Goal: Transaction & Acquisition: Obtain resource

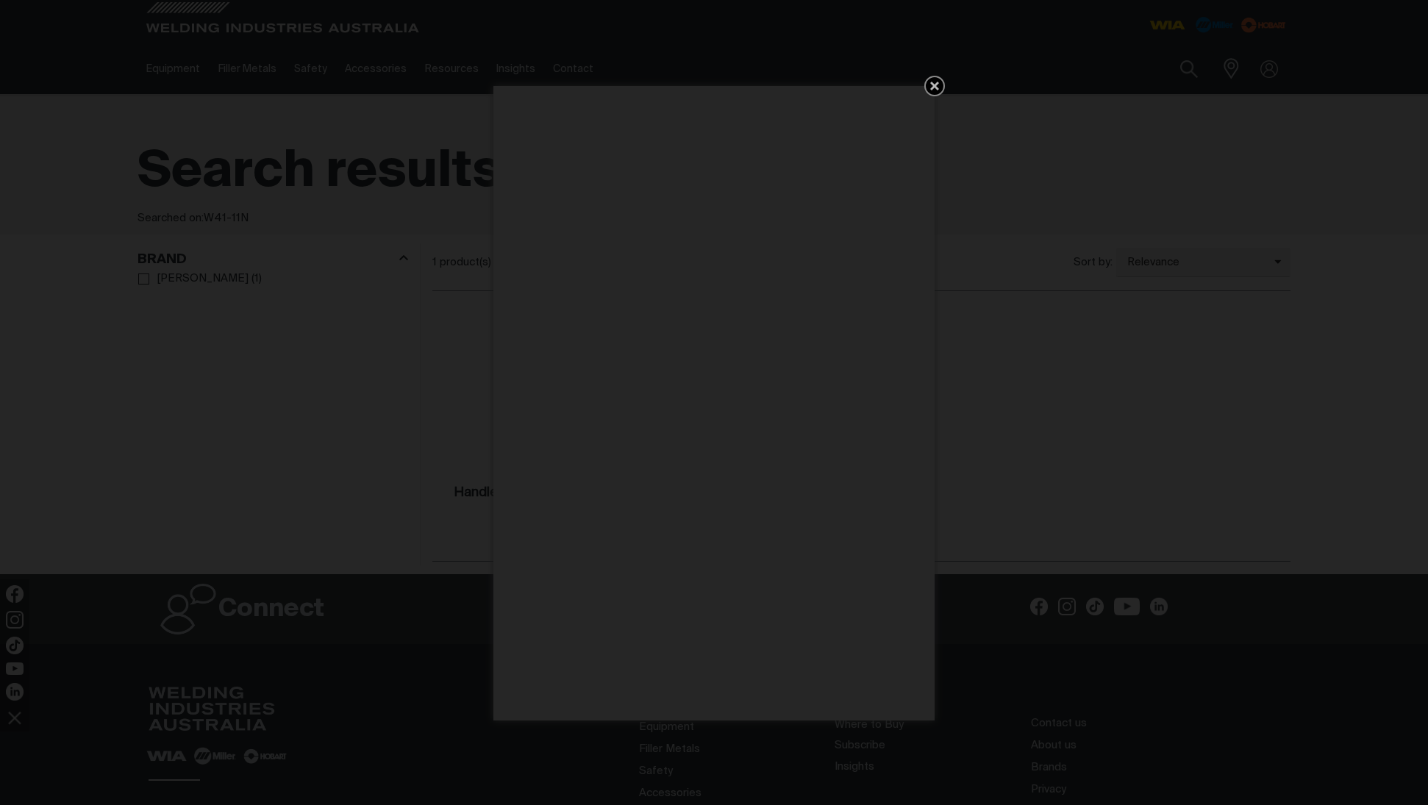
click at [934, 84] on icon "Get 5 WIA Welding Guides Free!" at bounding box center [935, 86] width 18 height 18
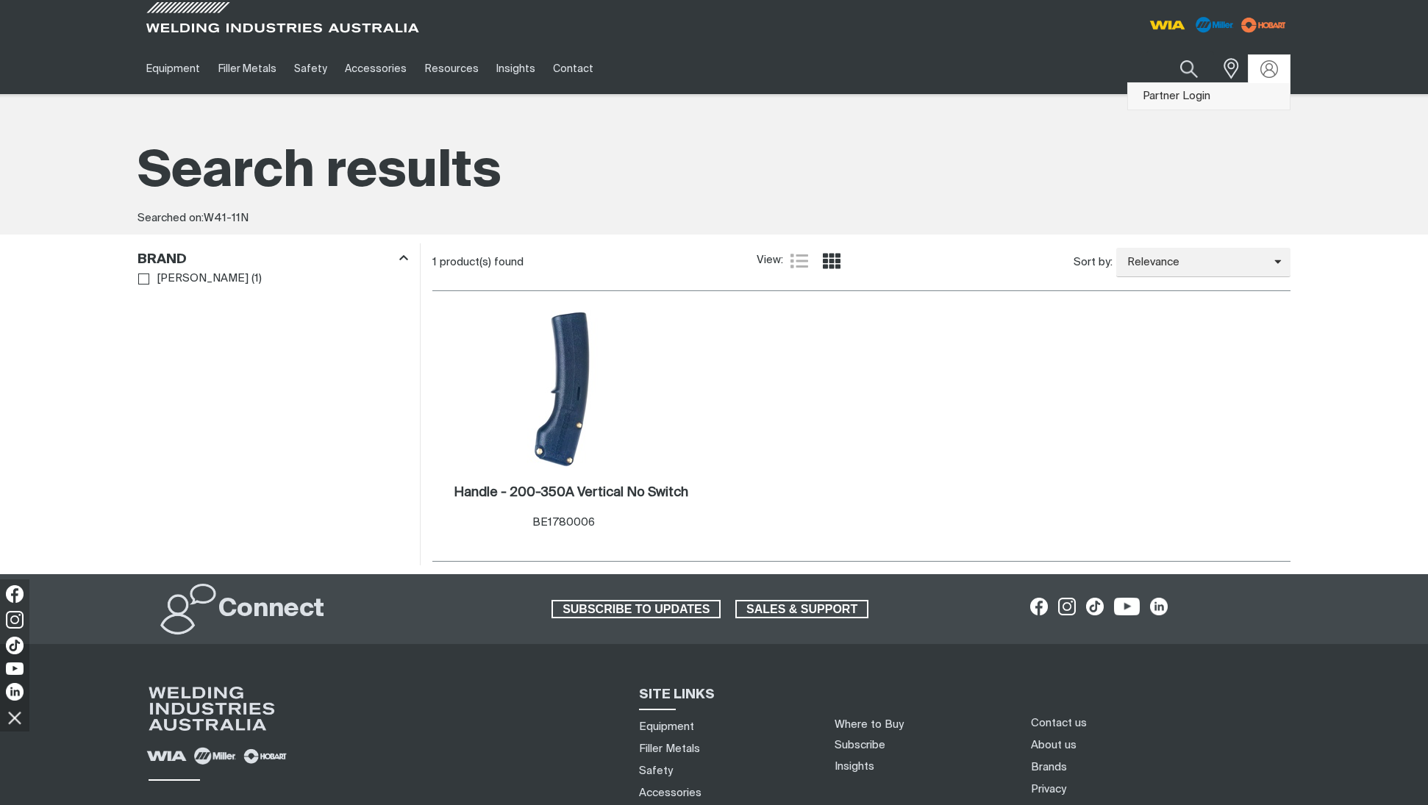
click at [1204, 96] on link "Partner Login" at bounding box center [1209, 96] width 162 height 27
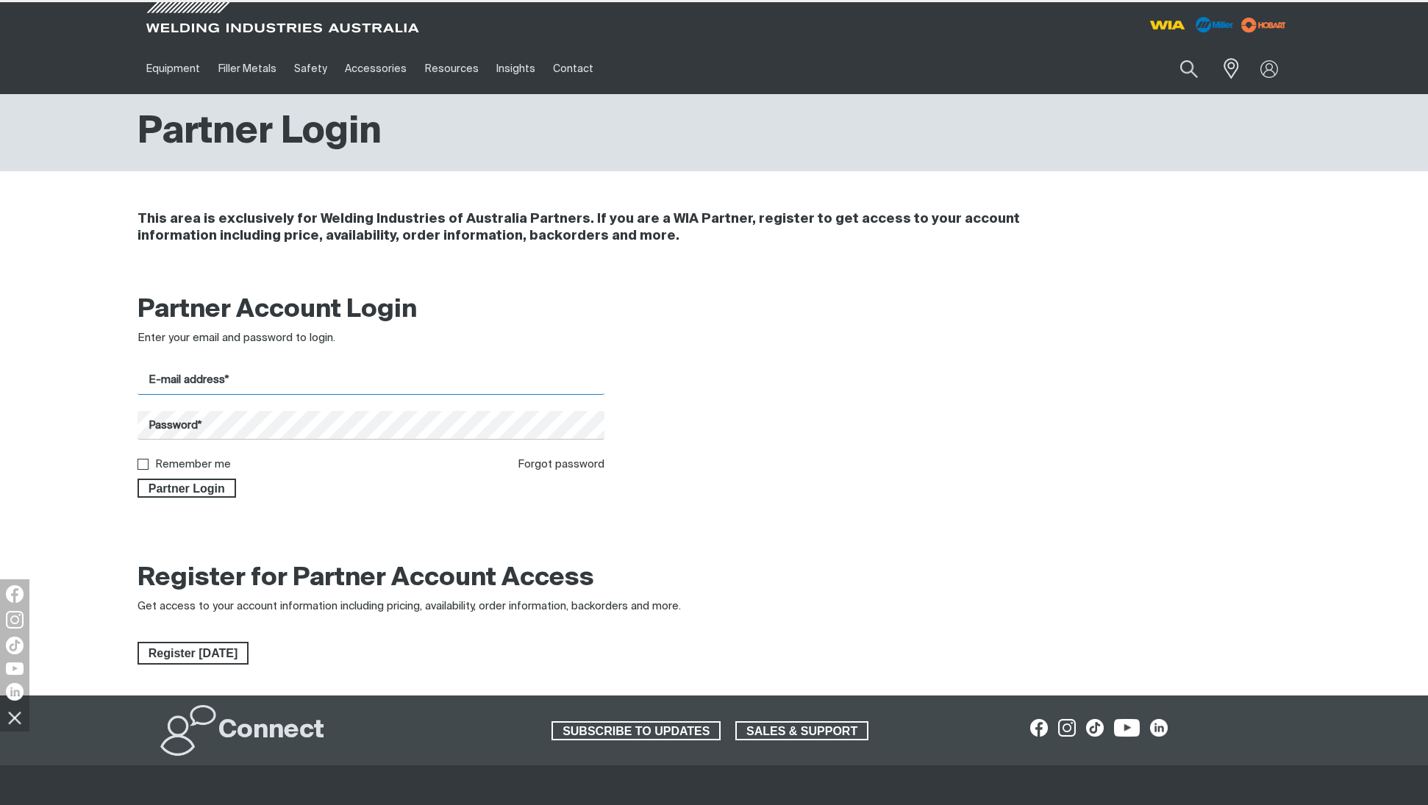
type input "[EMAIL_ADDRESS][DOMAIN_NAME]"
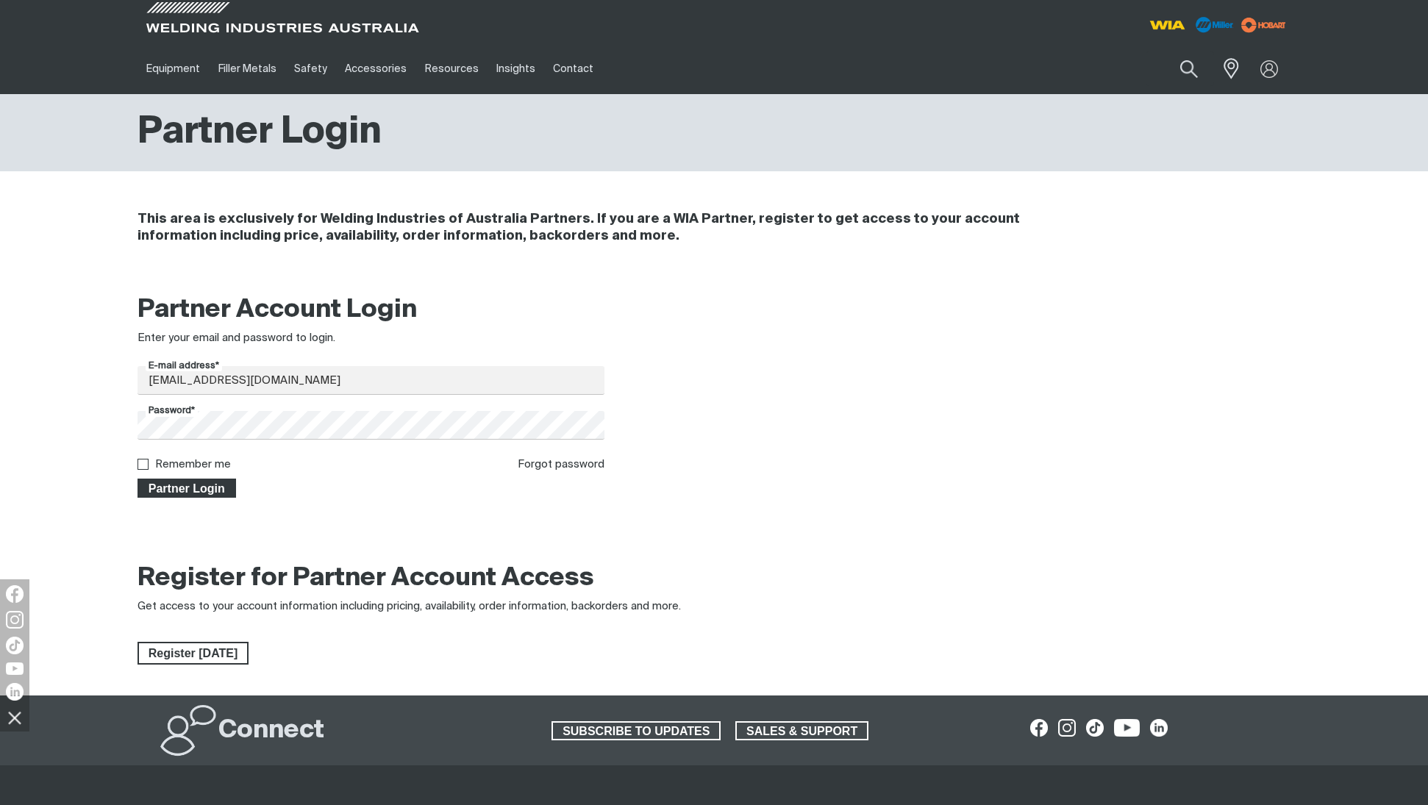
click at [204, 482] on span "Partner Login" at bounding box center [187, 488] width 96 height 19
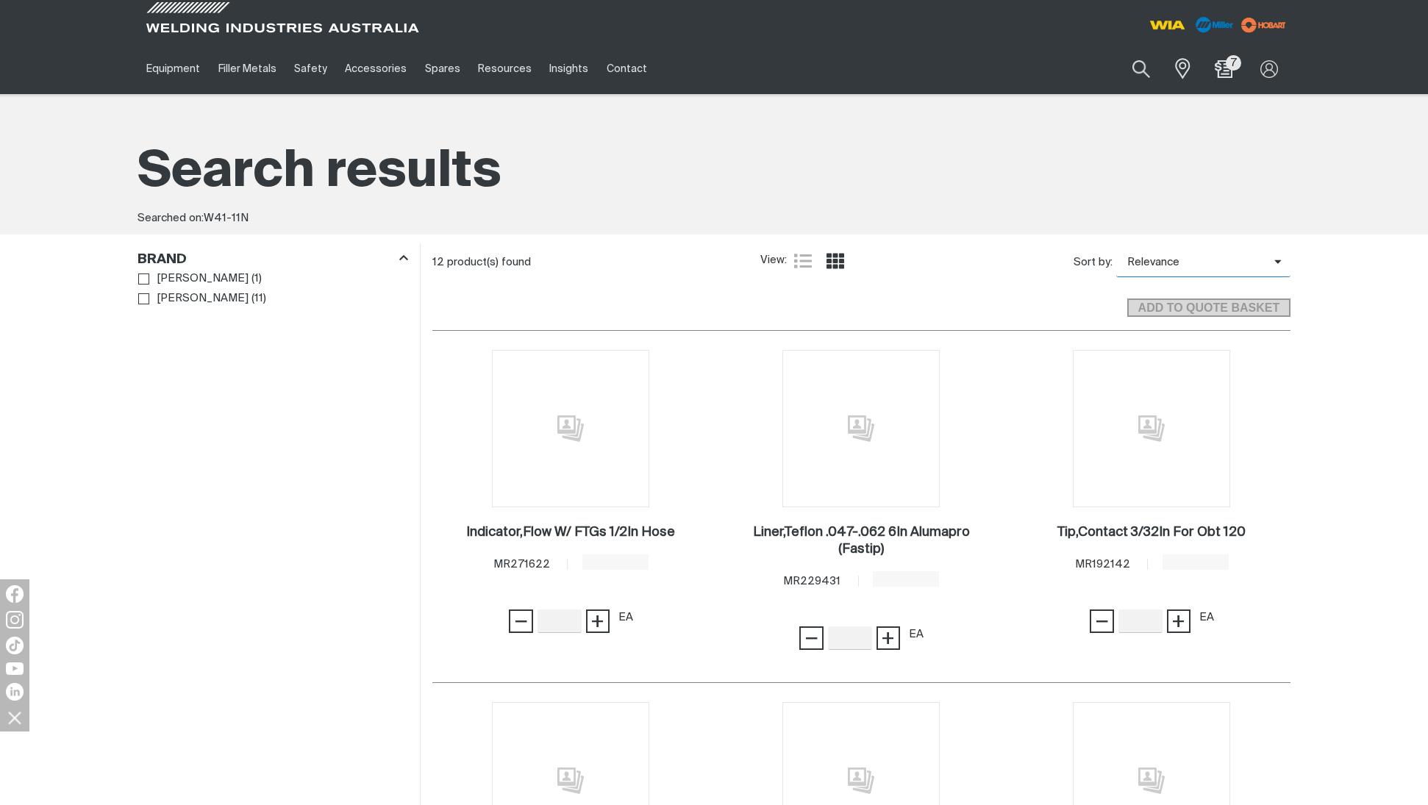
click at [1179, 264] on span "Relevance" at bounding box center [1195, 262] width 158 height 17
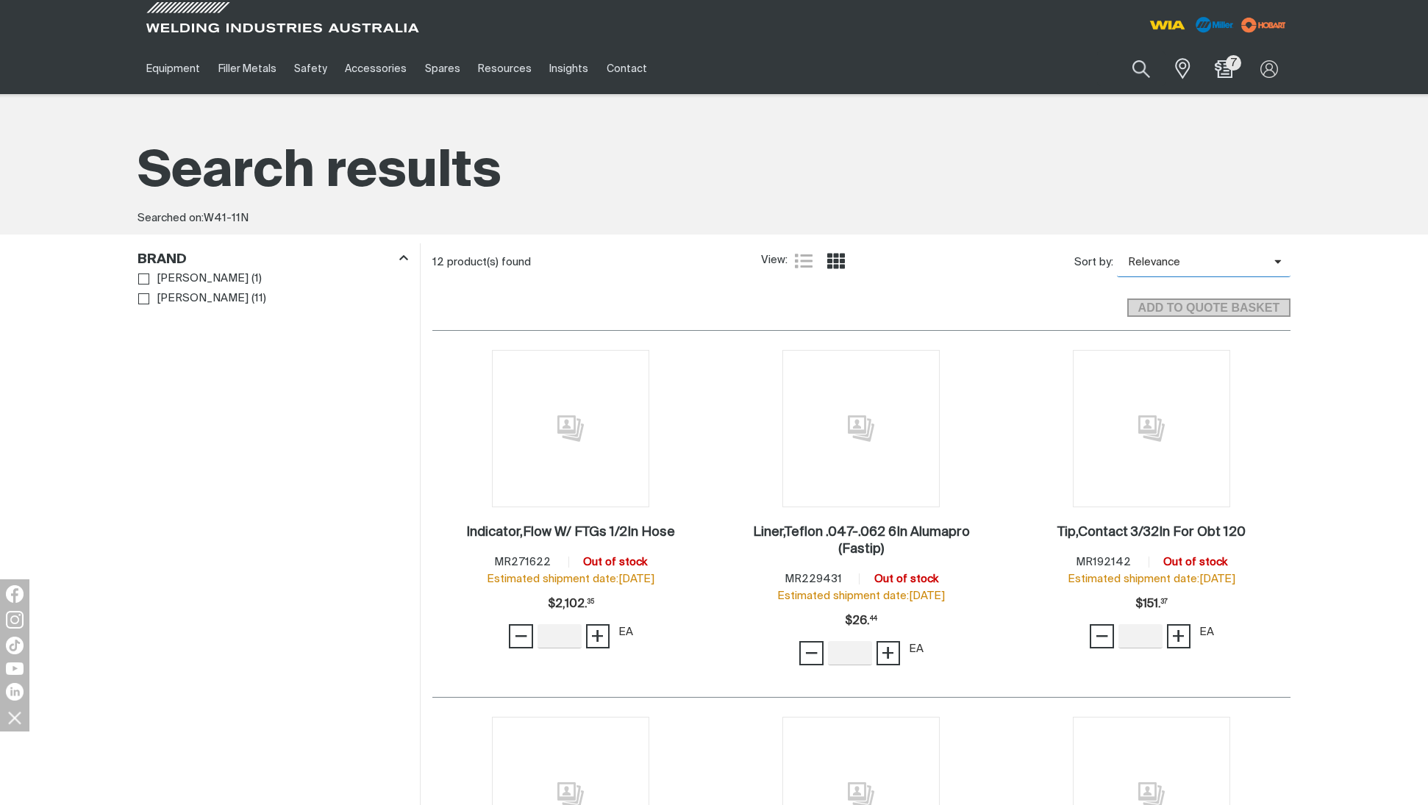
click at [1182, 259] on span "Relevance" at bounding box center [1195, 262] width 157 height 17
drag, startPoint x: 1141, startPoint y: 68, endPoint x: 1090, endPoint y: 89, distance: 55.0
click at [1141, 68] on button "Search products" at bounding box center [1141, 68] width 50 height 35
click at [1015, 74] on input "W41-11N" at bounding box center [1051, 68] width 226 height 33
drag, startPoint x: 946, startPoint y: 65, endPoint x: 856, endPoint y: 64, distance: 90.4
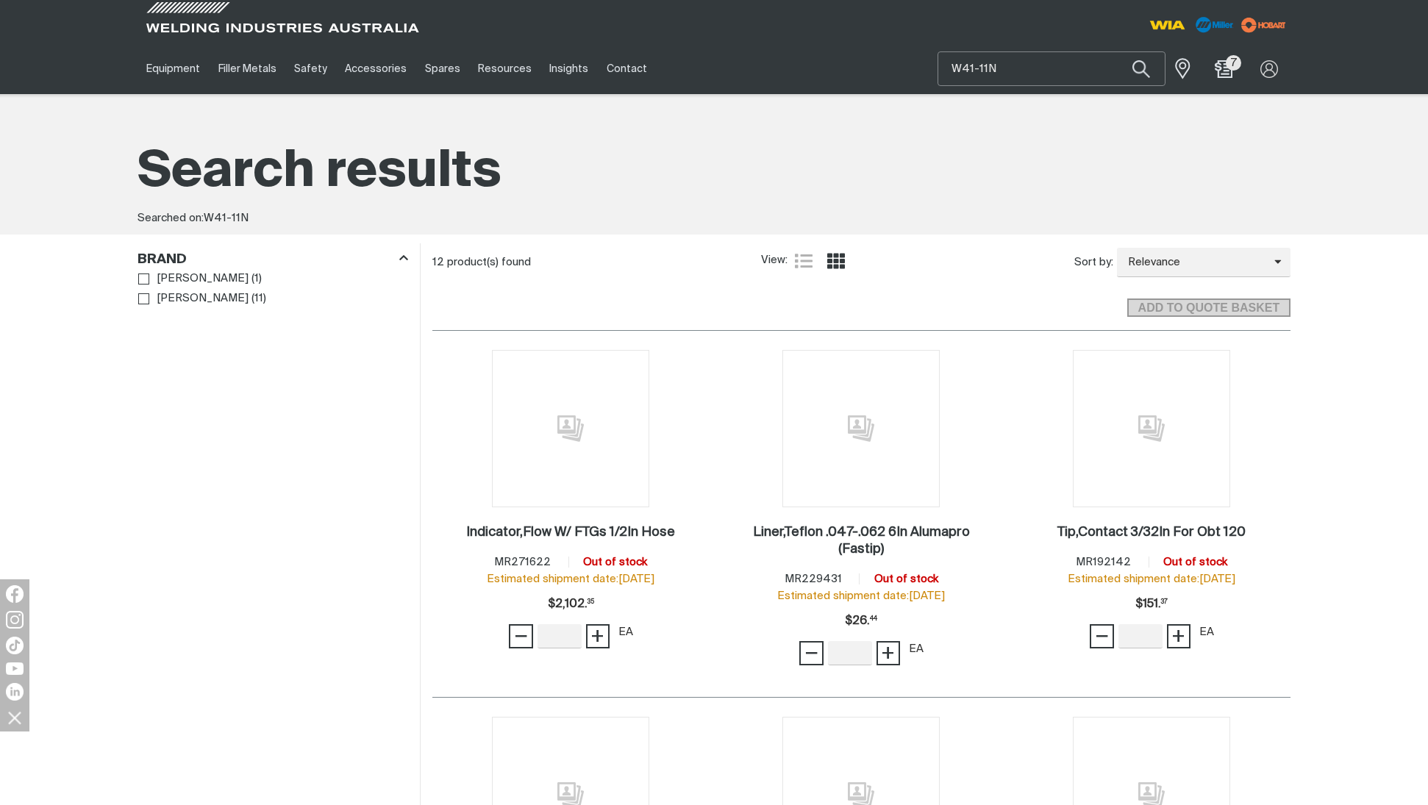
click at [856, 64] on div "Equipment Stick Welders TIG Welders MIG Welders Multi-Process Welders Engine Dr…" at bounding box center [713, 68] width 1153 height 51
type input "whl005"
click at [1095, 113] on span "Wheel Rubber 200 Dia Rear For AM365 - WHL005" at bounding box center [1069, 102] width 168 height 25
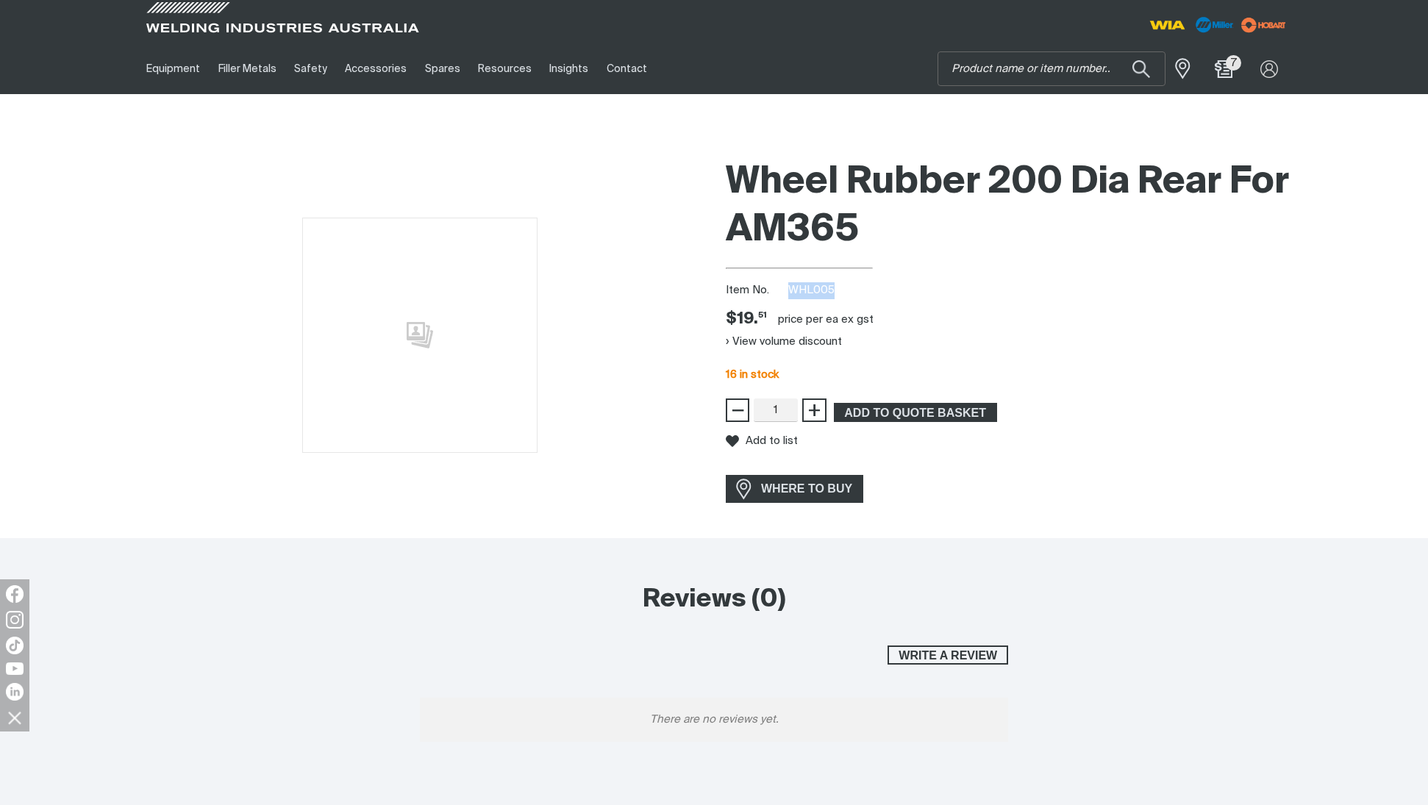
drag, startPoint x: 838, startPoint y: 292, endPoint x: 789, endPoint y: 296, distance: 49.4
click at [789, 296] on div "Item No. WHL005" at bounding box center [1008, 290] width 565 height 17
copy span "WHL005"
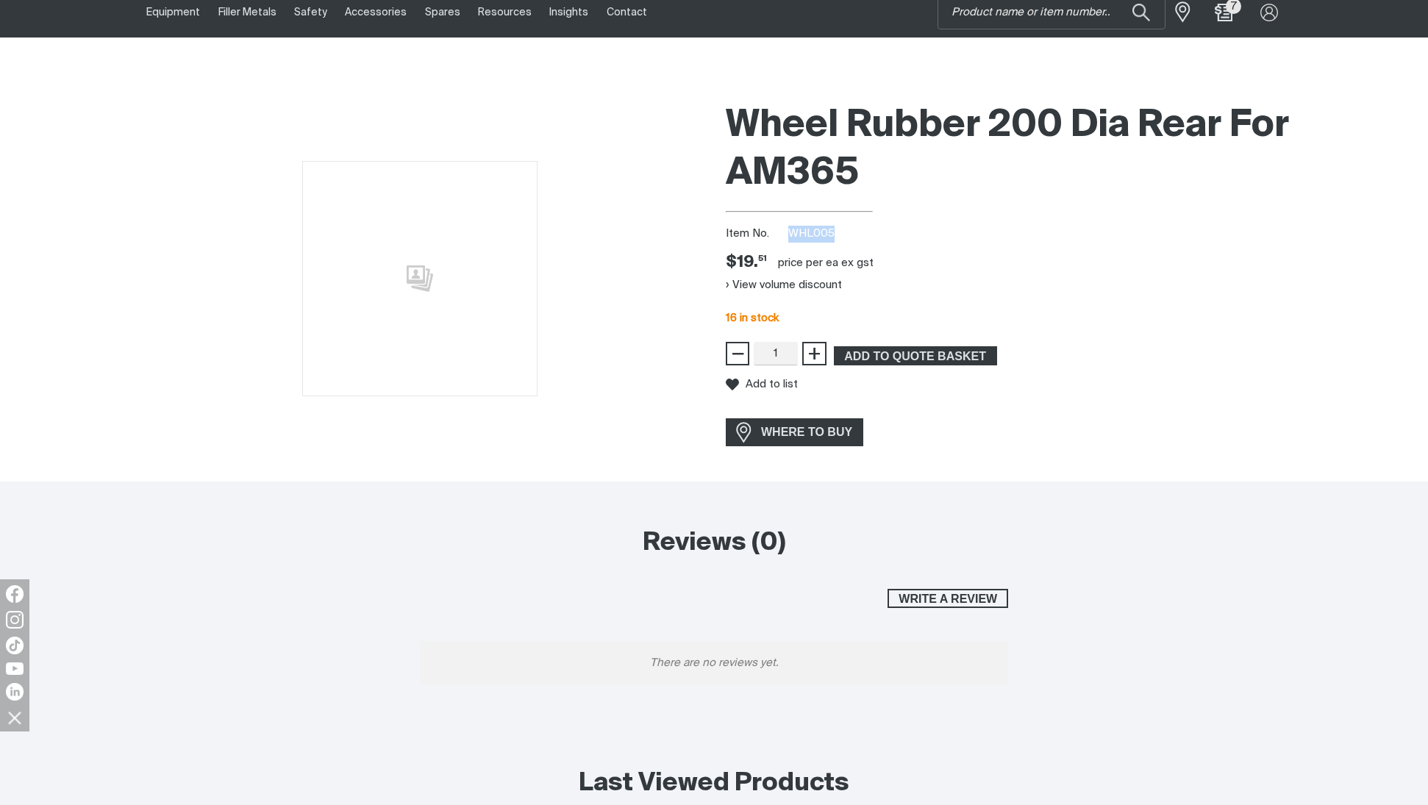
scroll to position [60, 0]
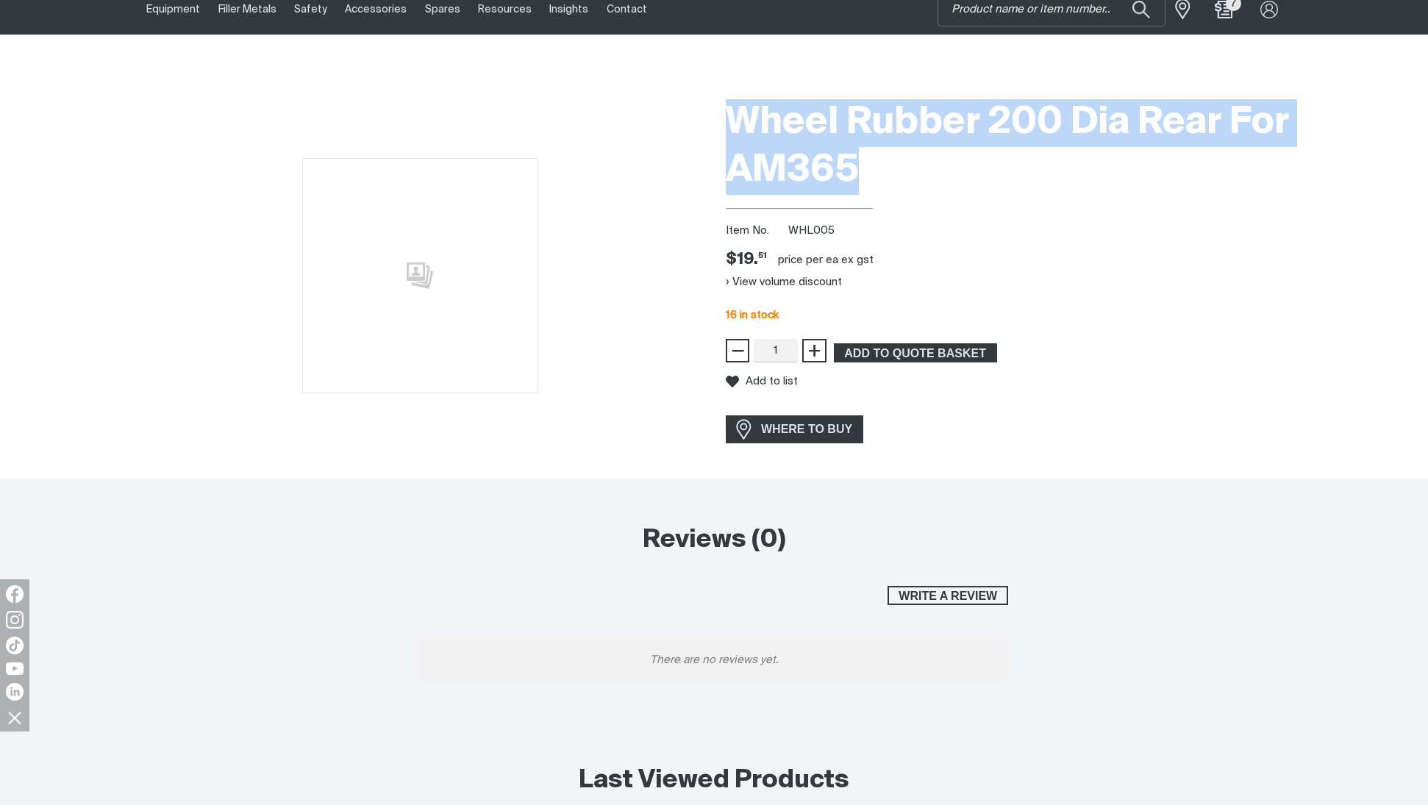
drag, startPoint x: 748, startPoint y: 123, endPoint x: 991, endPoint y: 182, distance: 250.4
click at [991, 182] on h1 "Wheel Rubber 200 Dia Rear For AM365" at bounding box center [1008, 147] width 565 height 96
copy h1 "Wheel Rubber 200 Dia Rear For AM365"
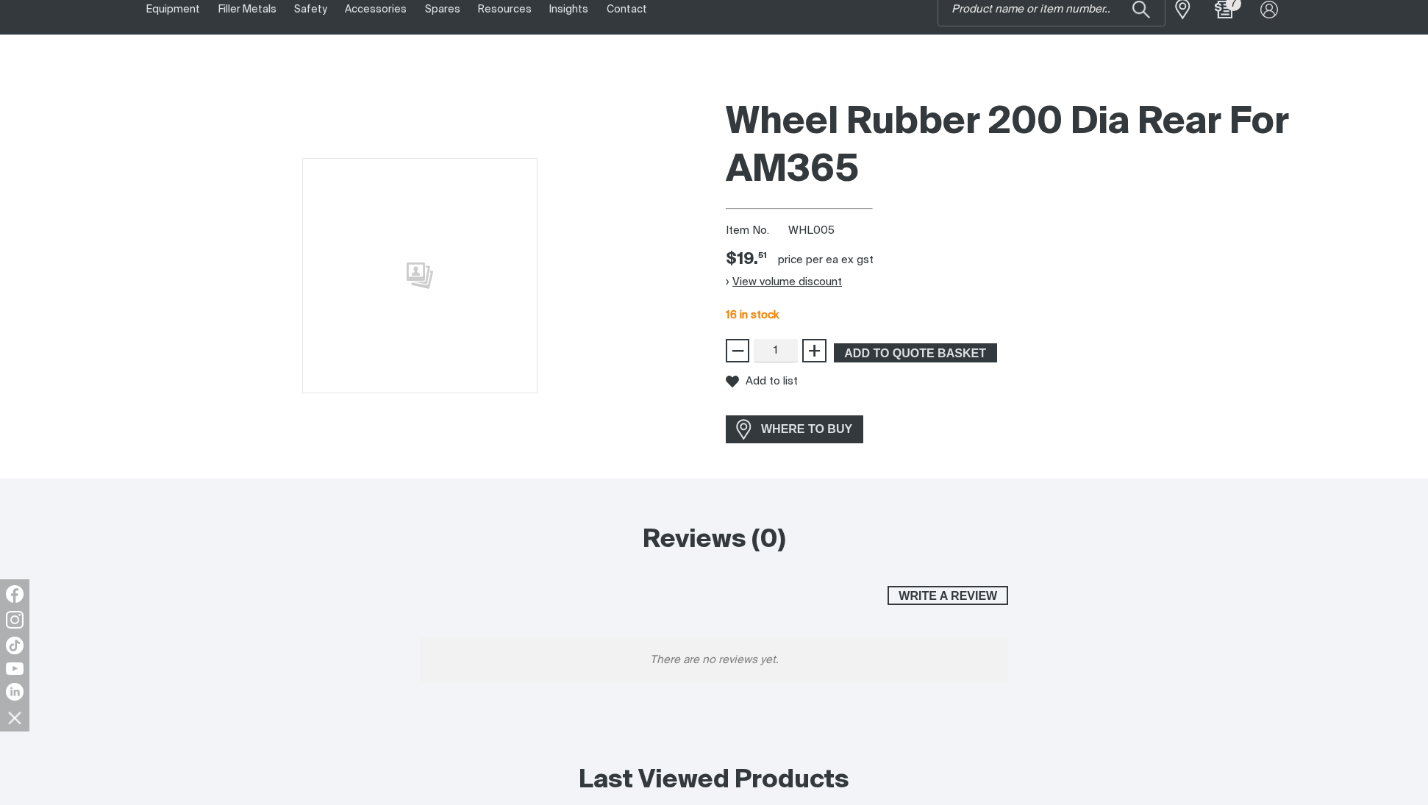
click at [751, 283] on button "View volume discount" at bounding box center [784, 283] width 116 height 24
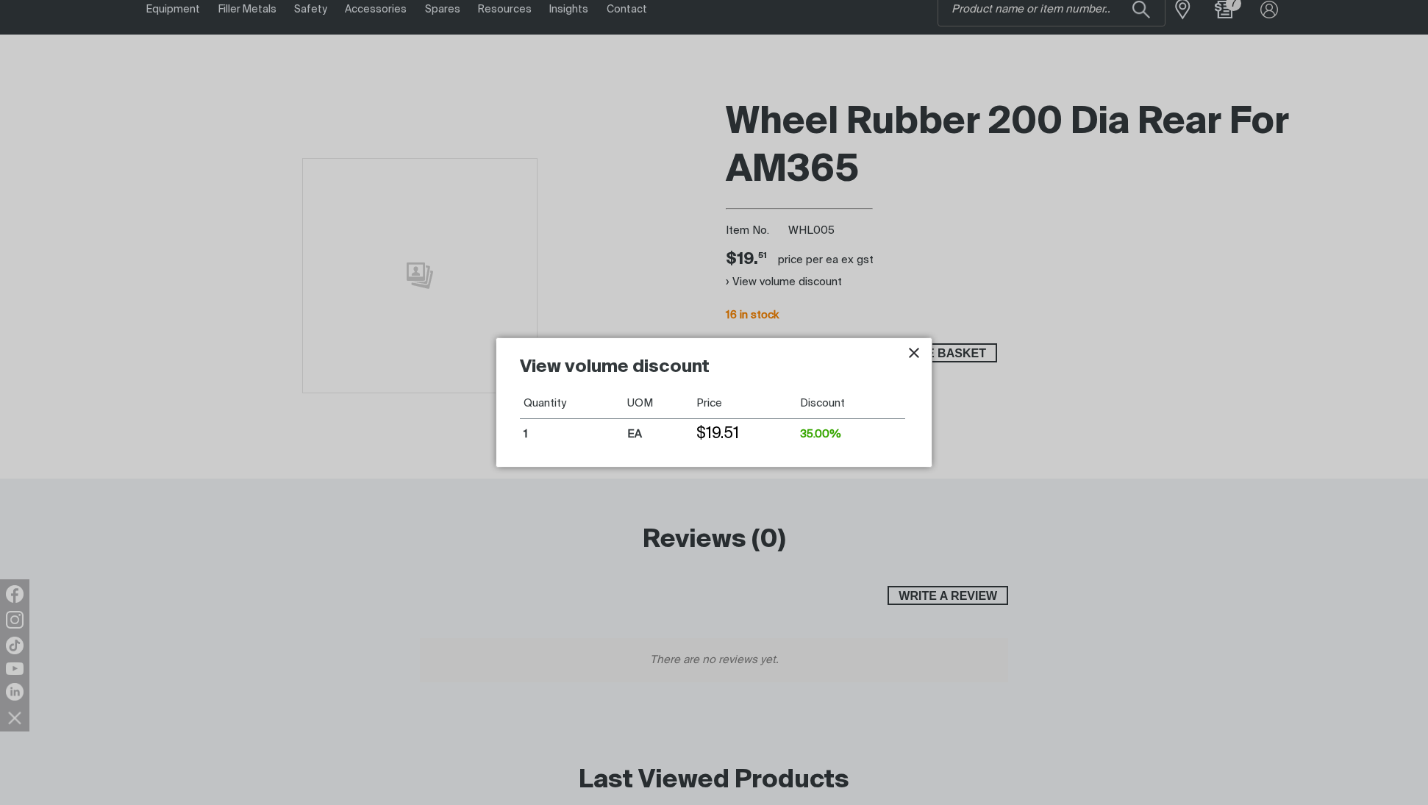
drag, startPoint x: 917, startPoint y: 354, endPoint x: 890, endPoint y: 349, distance: 26.8
click at [916, 354] on icon "Close pop-up overlay" at bounding box center [914, 353] width 18 height 18
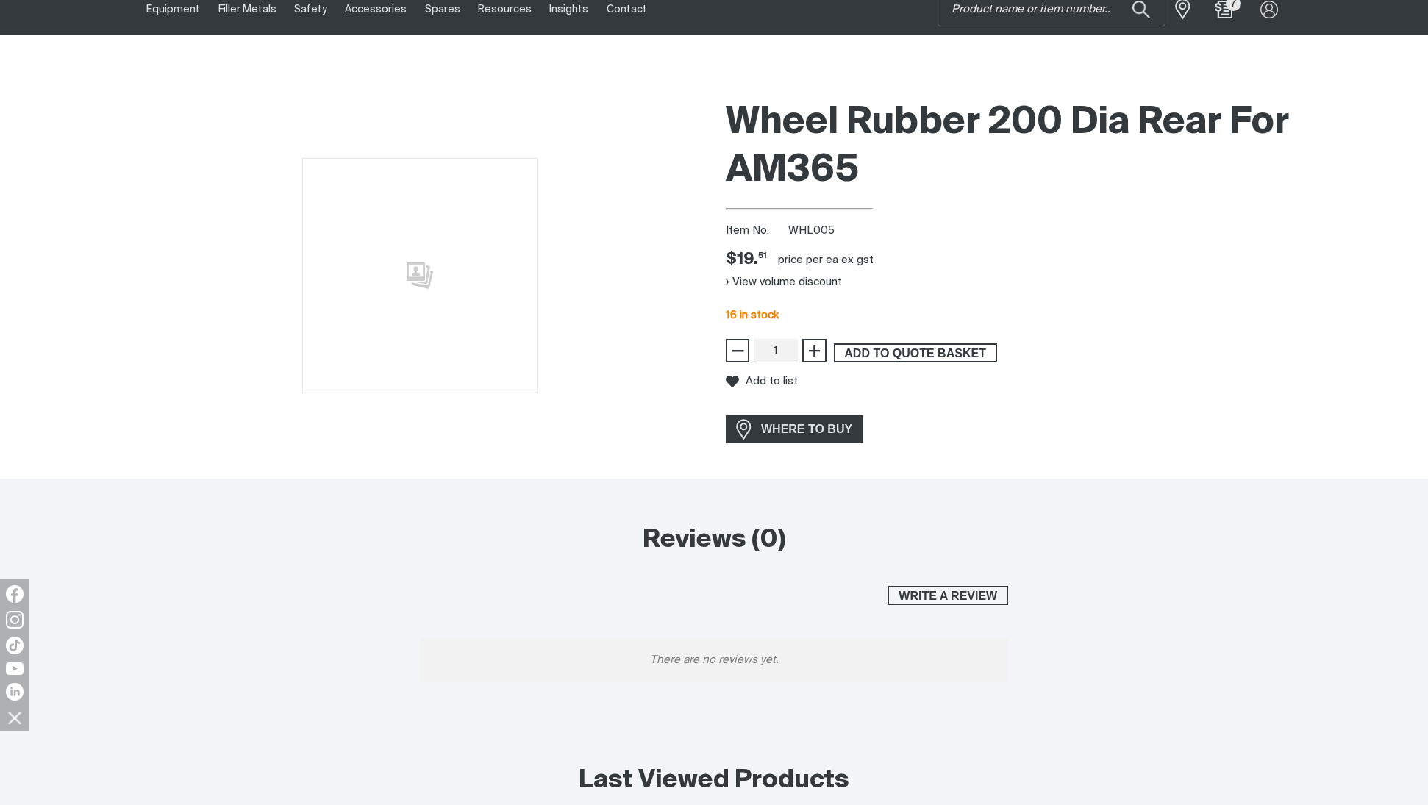
click at [898, 354] on span "ADD TO QUOTE BASKET" at bounding box center [915, 352] width 160 height 19
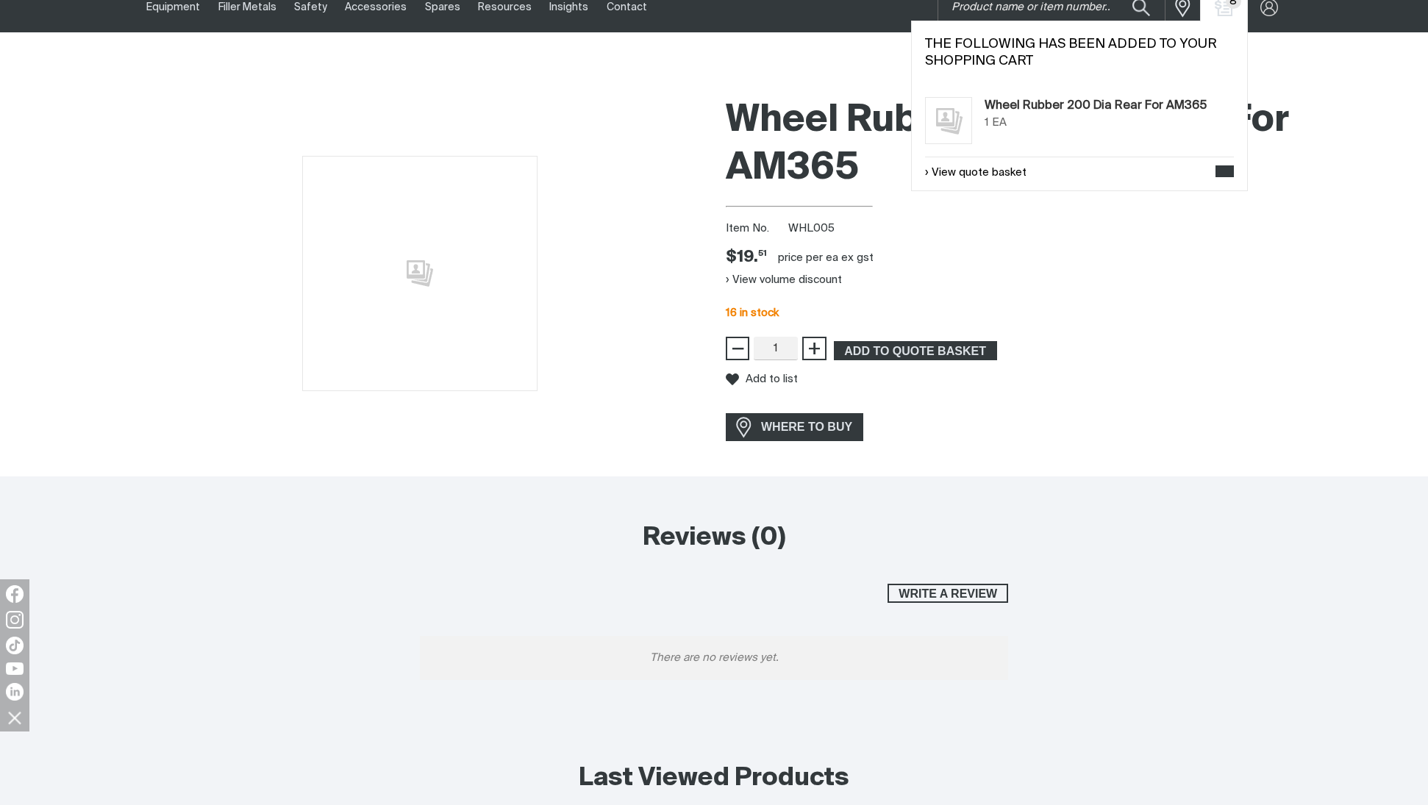
scroll to position [0, 0]
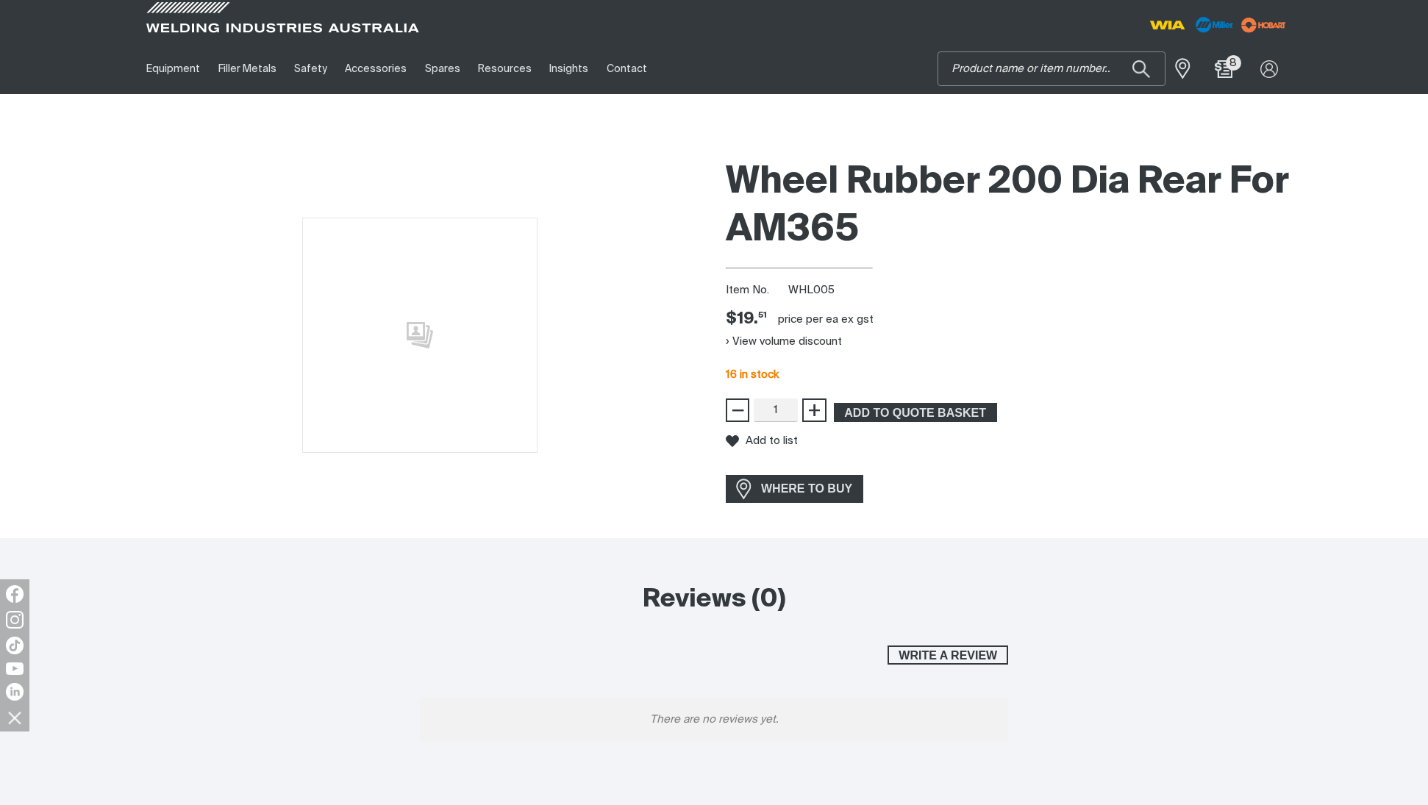
click at [1005, 78] on input "Search" at bounding box center [1051, 68] width 226 height 33
type input "whl002"
click at [1021, 112] on span "Castor Wheel Rubber 100 Dia Front For AM358 & 365 - WHL002" at bounding box center [1069, 102] width 168 height 25
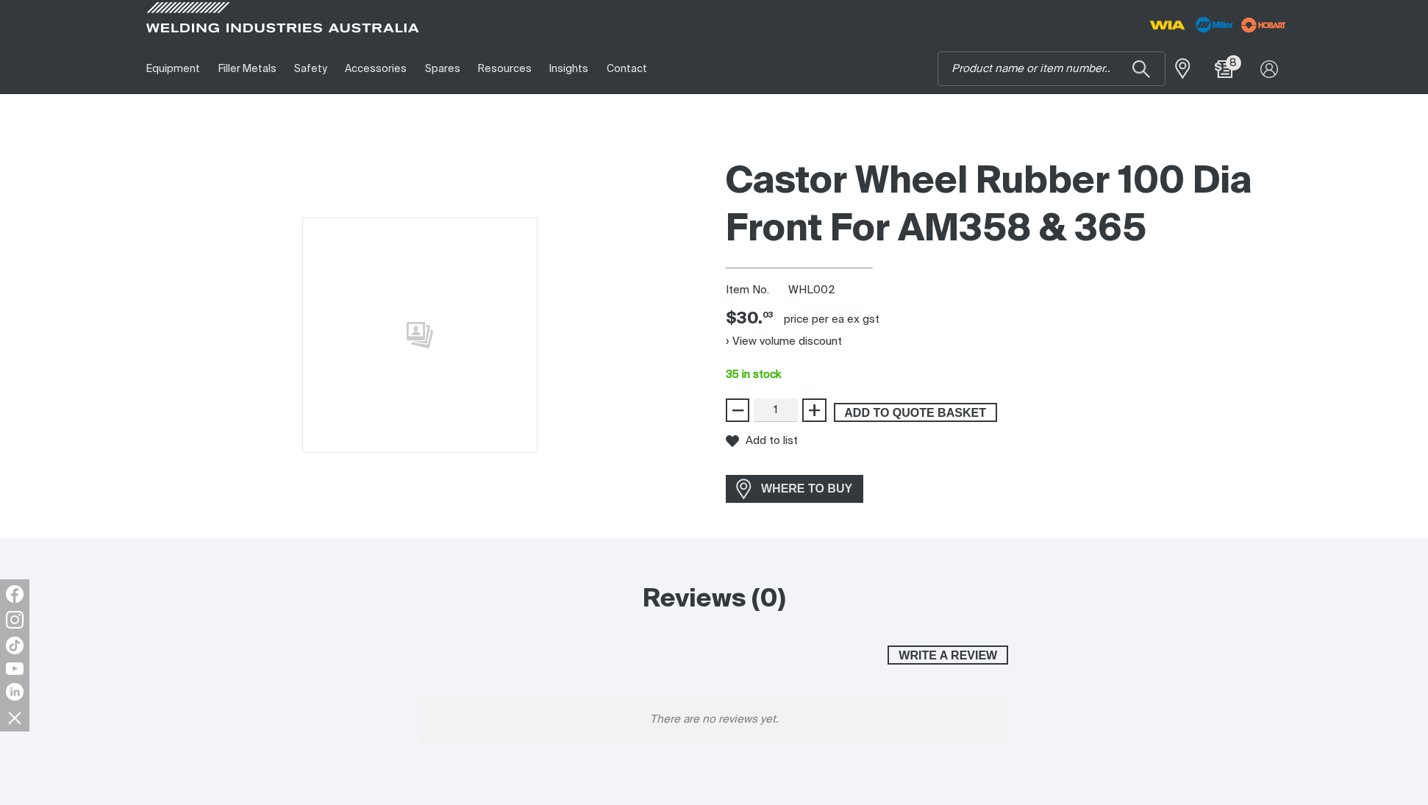
click at [895, 415] on span "ADD TO QUOTE BASKET" at bounding box center [915, 412] width 160 height 19
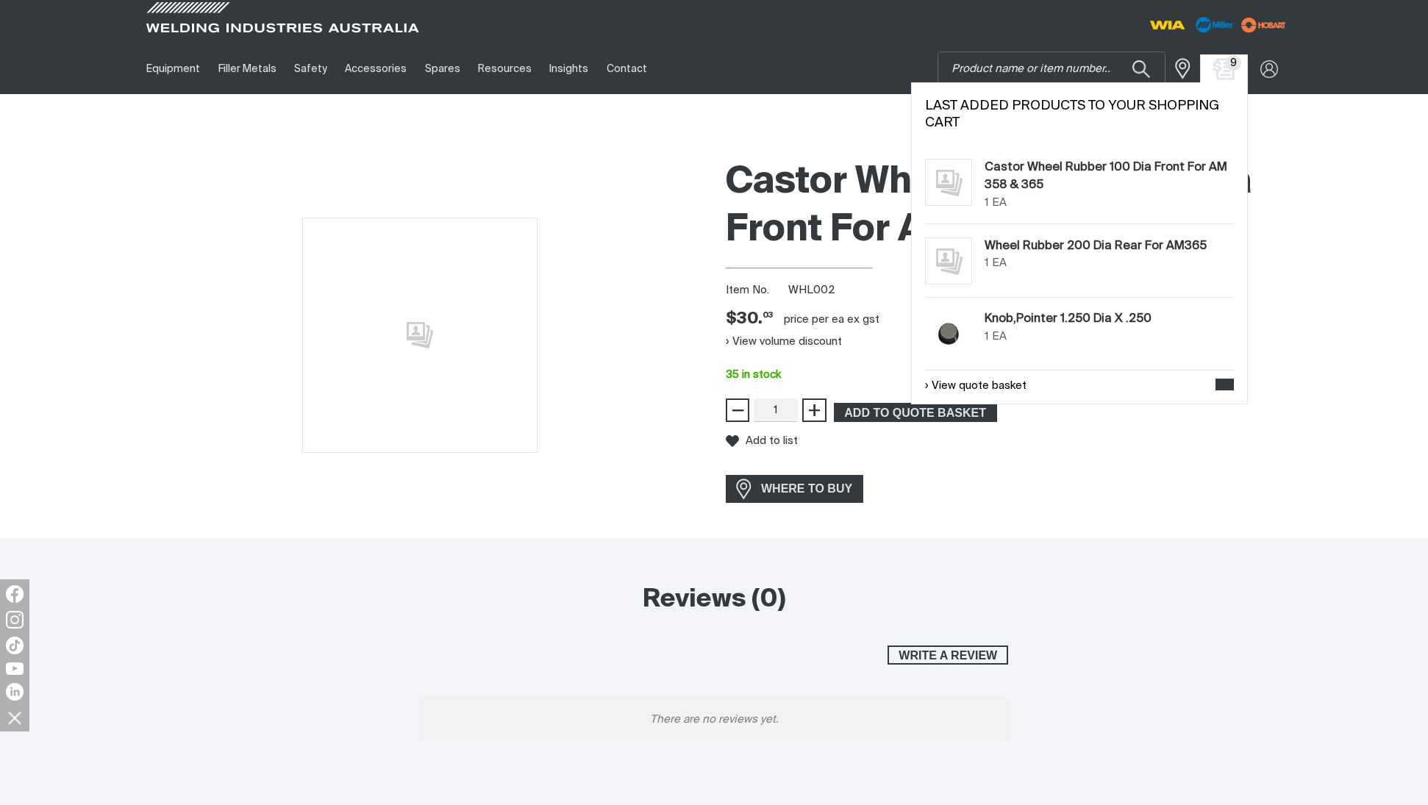
click at [1222, 69] on img "Shopping cart (9 product(s))" at bounding box center [1223, 68] width 21 height 21
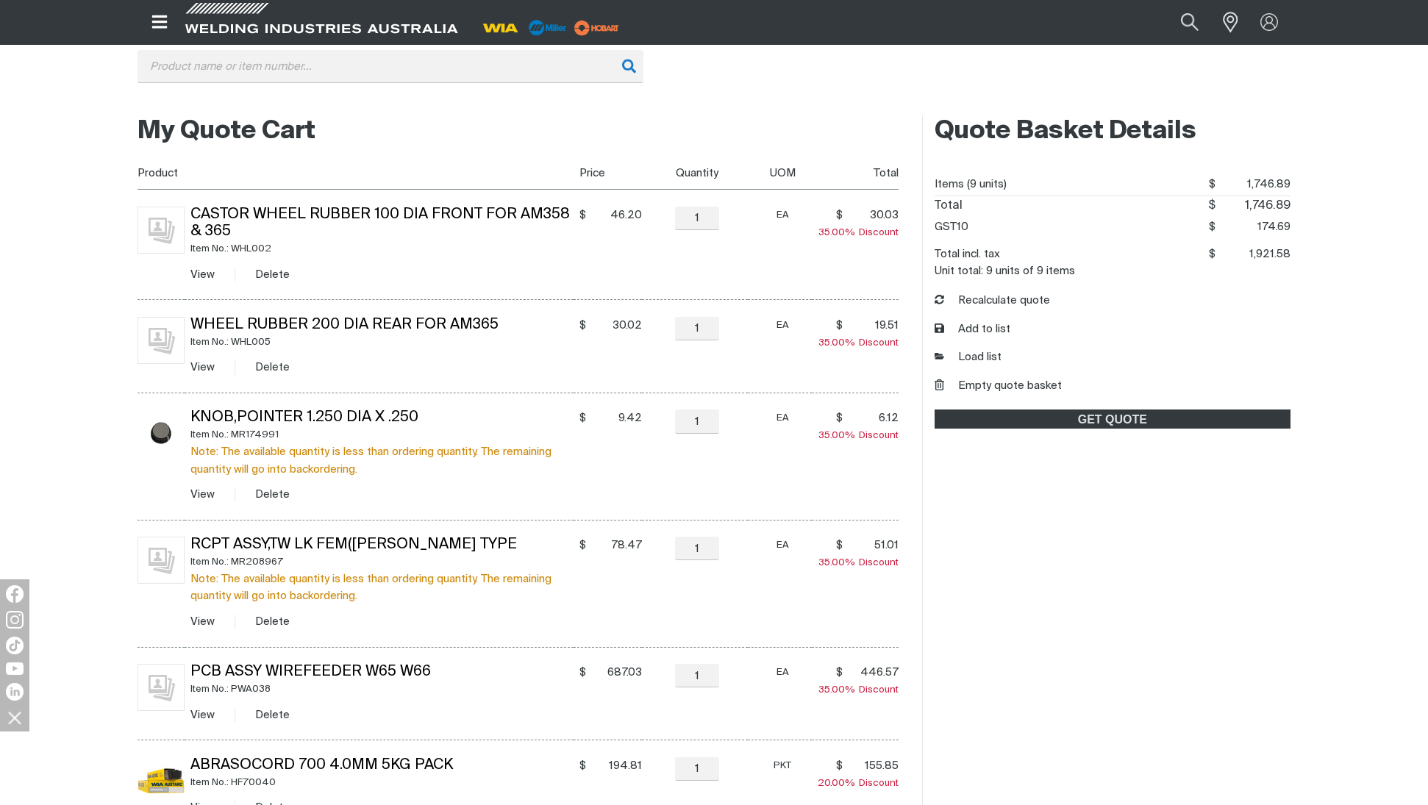
scroll to position [243, 0]
drag, startPoint x: 276, startPoint y: 248, endPoint x: 234, endPoint y: 249, distance: 42.7
click at [234, 249] on div "Item No.: WHL002" at bounding box center [382, 248] width 384 height 17
copy div "WHL002"
click at [612, 241] on td "$ 46.20 $46.2" at bounding box center [607, 244] width 68 height 110
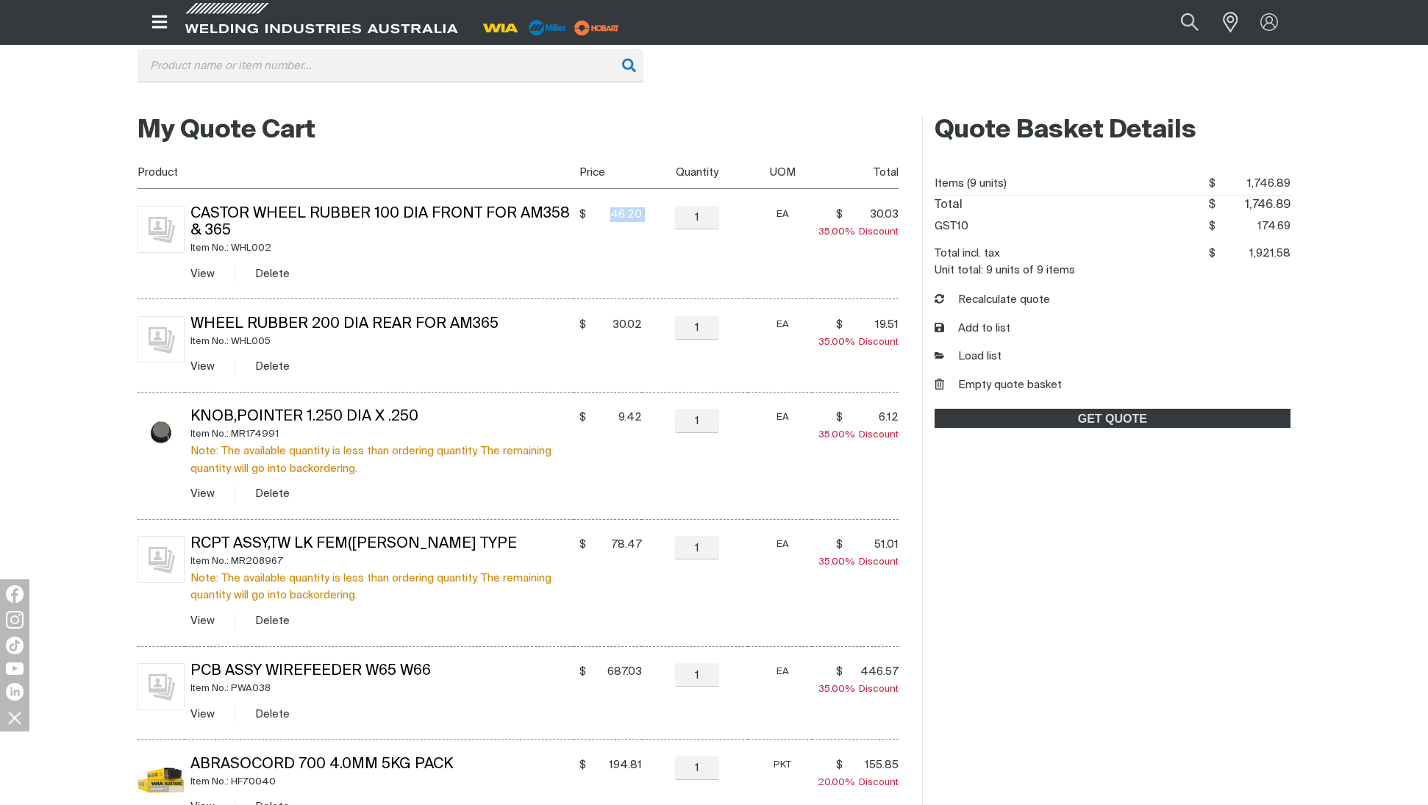
drag, startPoint x: 646, startPoint y: 216, endPoint x: 613, endPoint y: 218, distance: 32.4
click at [613, 218] on tr "Castor Wheel Rubber 100 Dia Front For AM358 & 365 Item No.: WHL002 View Delete …" at bounding box center [517, 244] width 761 height 110
copy tr "46.20 $46.2 −"
drag, startPoint x: 615, startPoint y: 326, endPoint x: 834, endPoint y: 331, distance: 218.4
click at [635, 326] on span "30.02" at bounding box center [615, 325] width 51 height 15
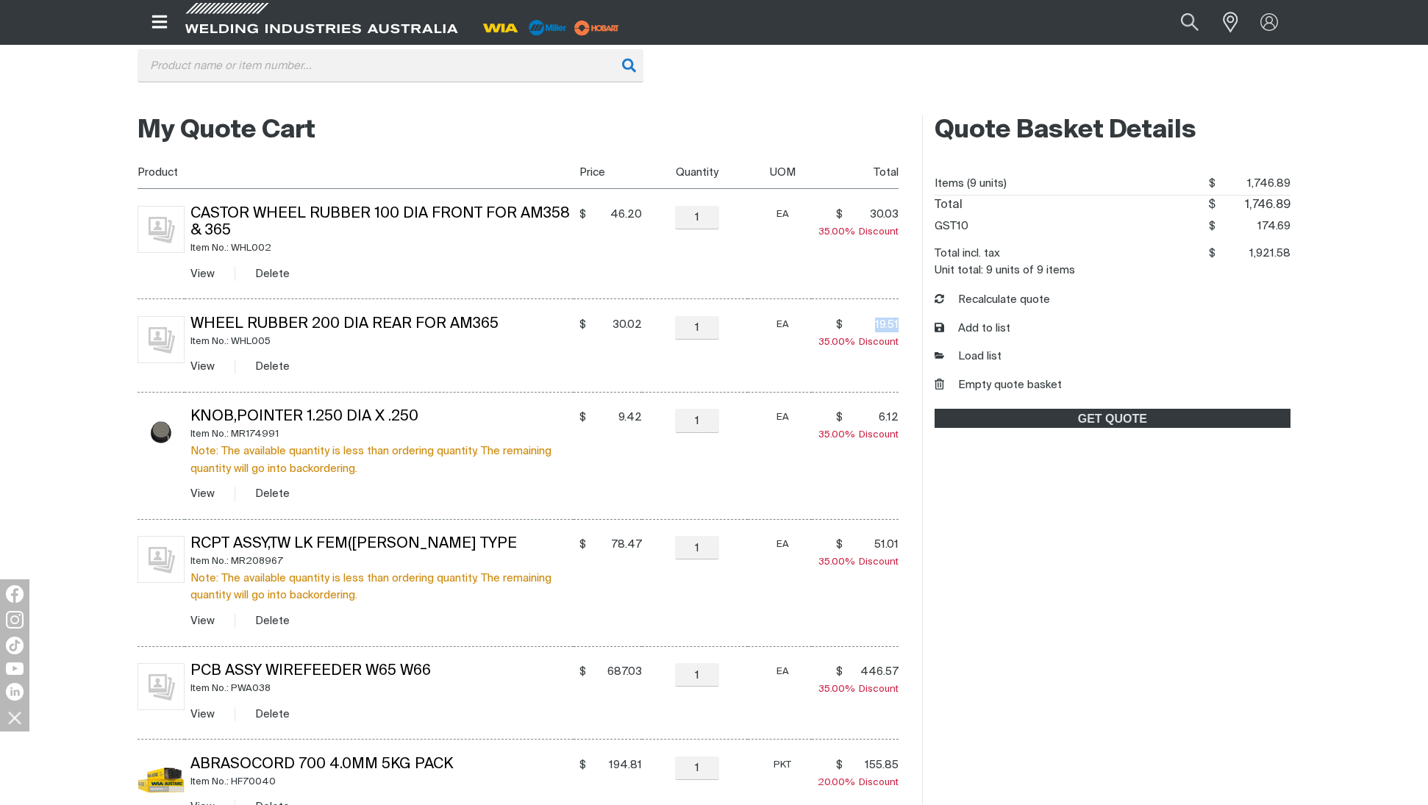
drag, startPoint x: 875, startPoint y: 326, endPoint x: 896, endPoint y: 323, distance: 21.4
click at [896, 323] on span "19.51" at bounding box center [872, 325] width 51 height 15
copy span "19.51"
drag, startPoint x: 640, startPoint y: 325, endPoint x: 610, endPoint y: 325, distance: 30.1
click at [610, 325] on span "30.02" at bounding box center [615, 325] width 51 height 15
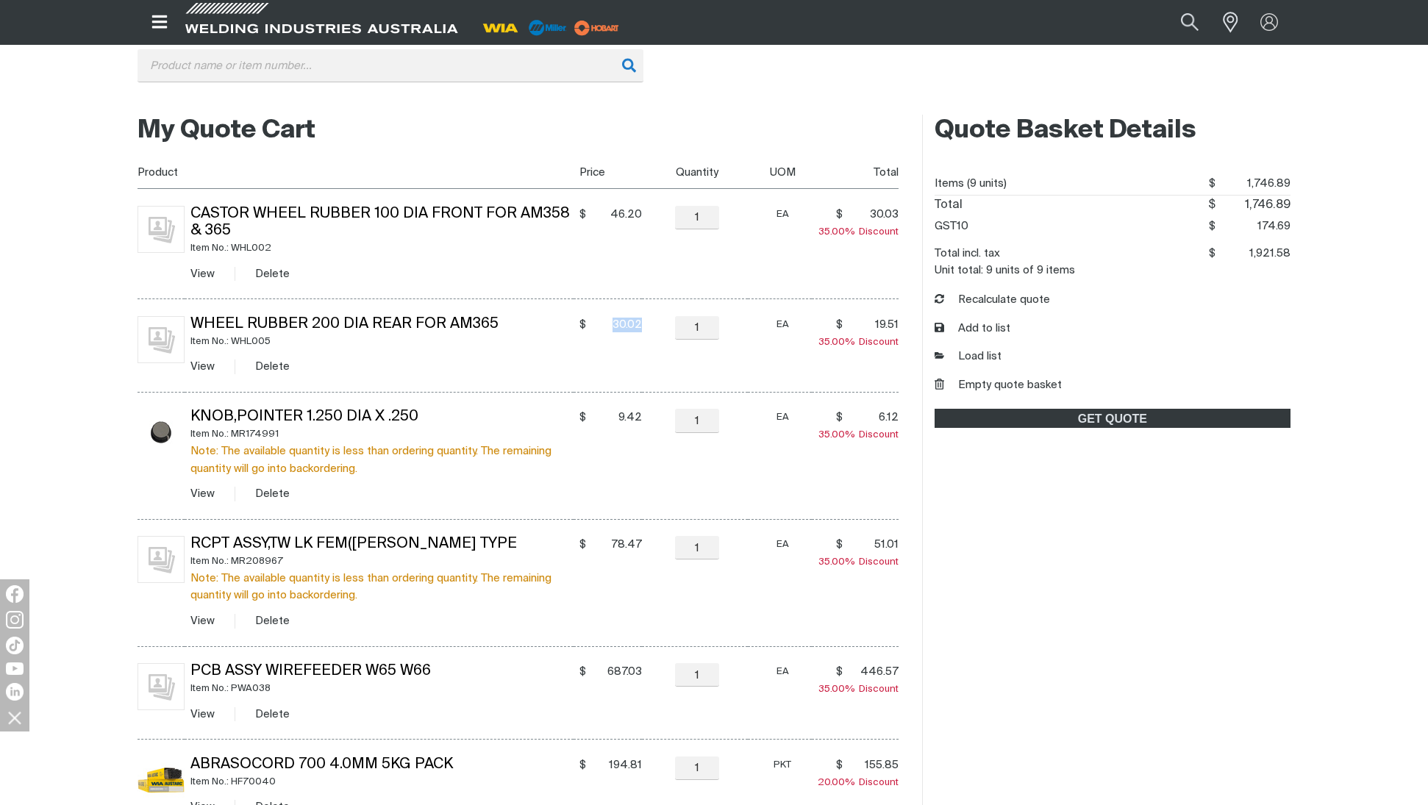
copy span "30.02"
click at [318, 213] on link "Castor Wheel Rubber 100 Dia Front For AM358 & 365" at bounding box center [379, 223] width 379 height 32
